Goal: Answer question/provide support: Share knowledge or assist other users

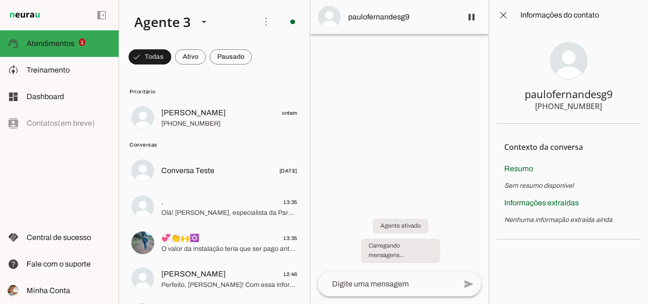
scroll to position [47, 0]
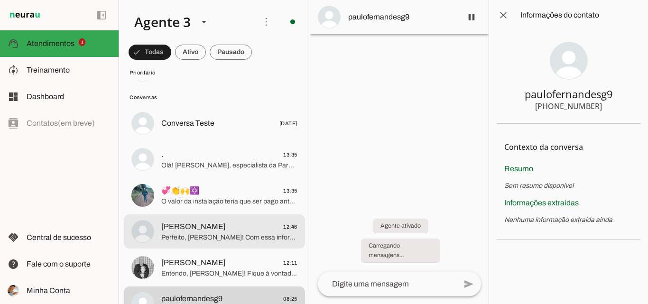
click at [231, 235] on span "Perfeito, [PERSON_NAME]! Com essa informação, já temos um bom perfil para garan…" at bounding box center [229, 237] width 136 height 9
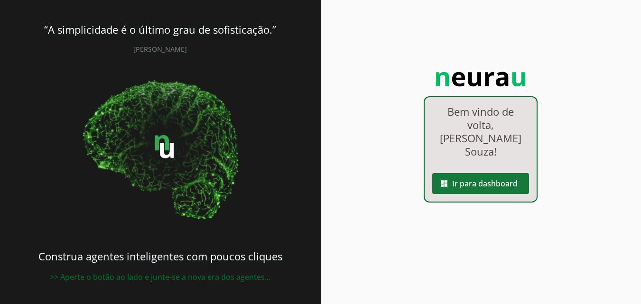
click at [502, 172] on span at bounding box center [480, 183] width 97 height 23
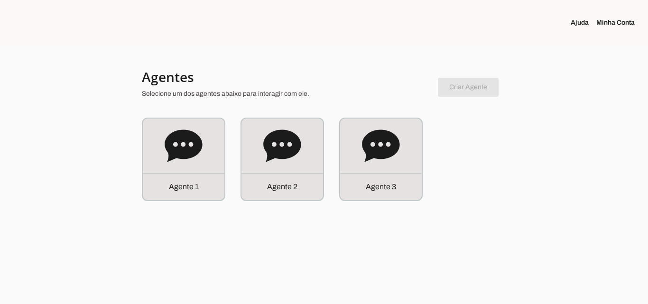
click at [394, 171] on div "Agente 3" at bounding box center [381, 160] width 82 height 82
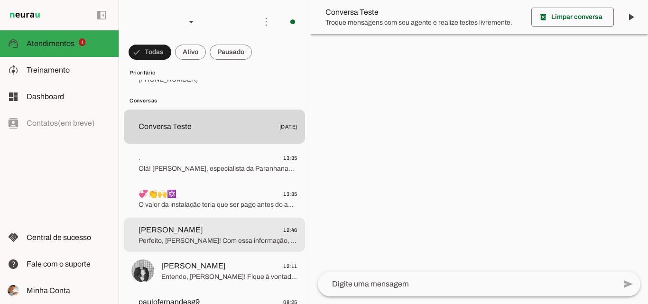
scroll to position [36, 0]
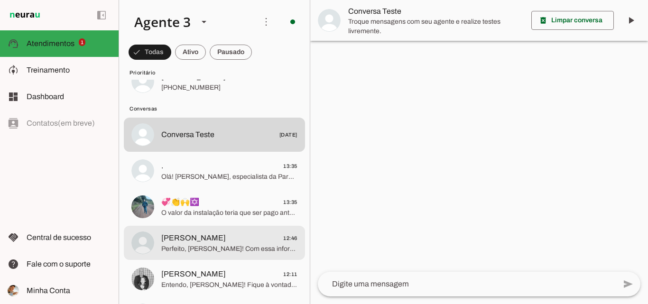
click at [209, 233] on span "[PERSON_NAME] 12:46" at bounding box center [229, 239] width 136 height 12
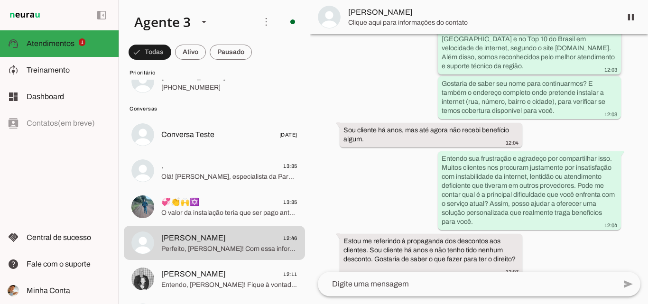
scroll to position [142, 0]
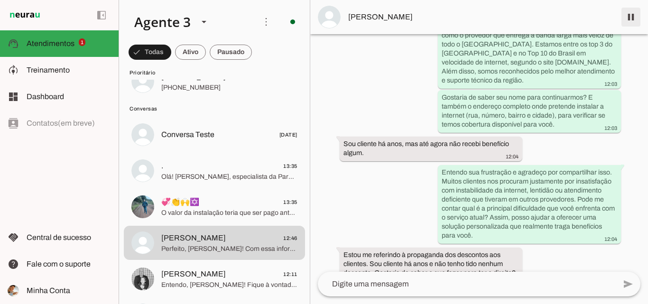
click at [632, 17] on span at bounding box center [631, 17] width 23 height 23
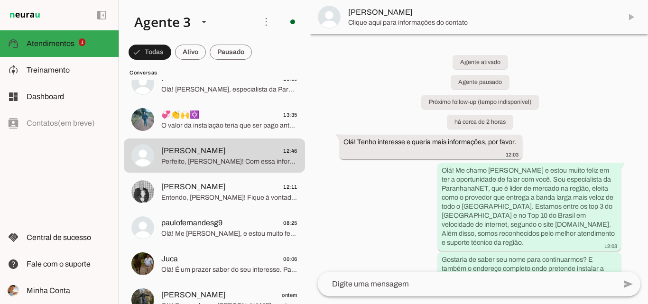
scroll to position [178, 0]
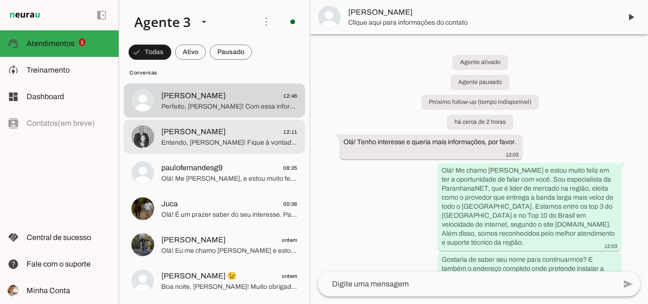
click at [239, 133] on span "[PERSON_NAME] 12:11" at bounding box center [229, 132] width 136 height 12
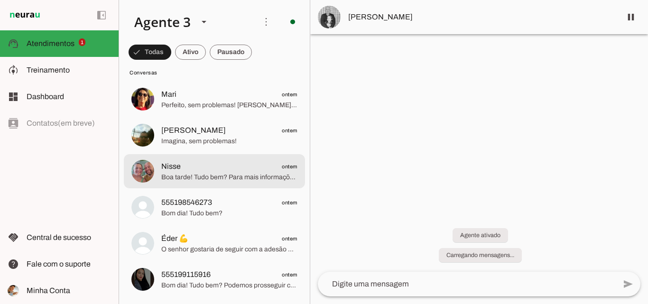
scroll to position [617, 0]
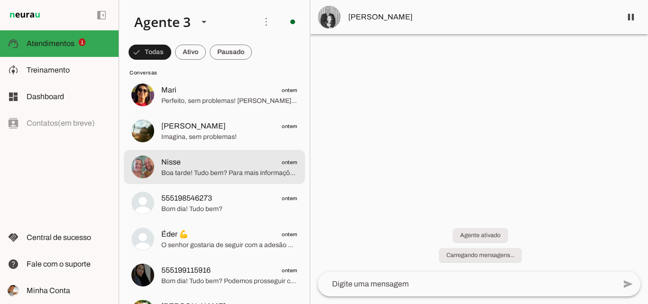
click at [265, 175] on span "Boa tarde! Tudo bem? Para mais informações sobre a Paranhana club entre em cont…" at bounding box center [229, 172] width 136 height 9
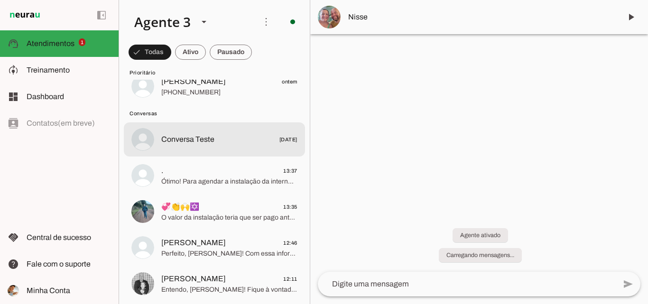
scroll to position [47, 0]
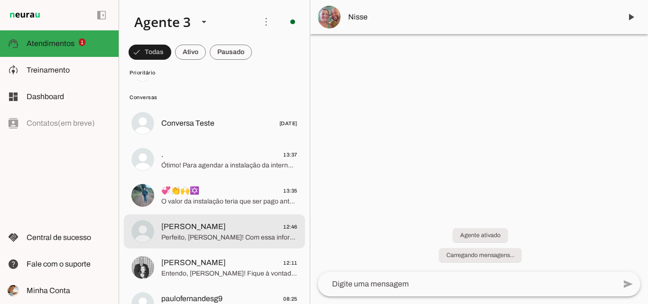
click at [225, 224] on span "[PERSON_NAME] 12:46" at bounding box center [229, 227] width 136 height 12
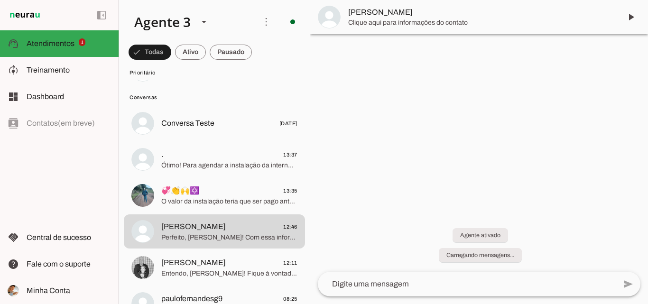
click at [403, 282] on textarea at bounding box center [467, 284] width 298 height 11
